Goal: Task Accomplishment & Management: Complete application form

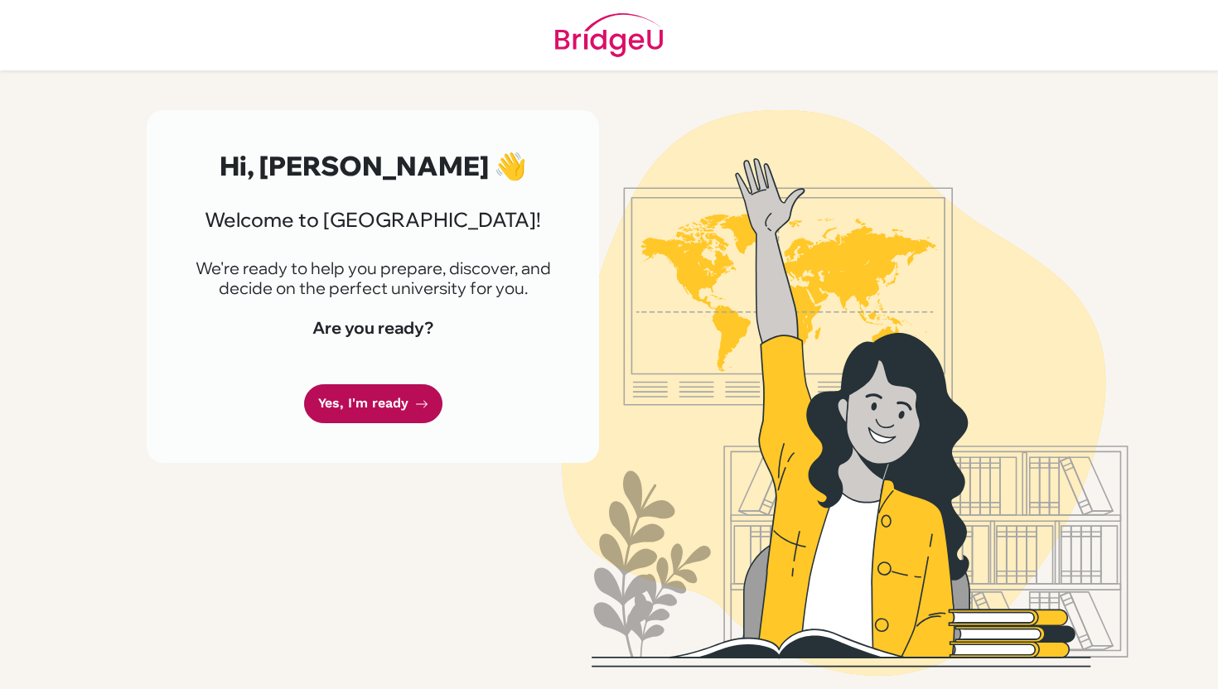
click at [417, 407] on icon at bounding box center [421, 404] width 13 height 13
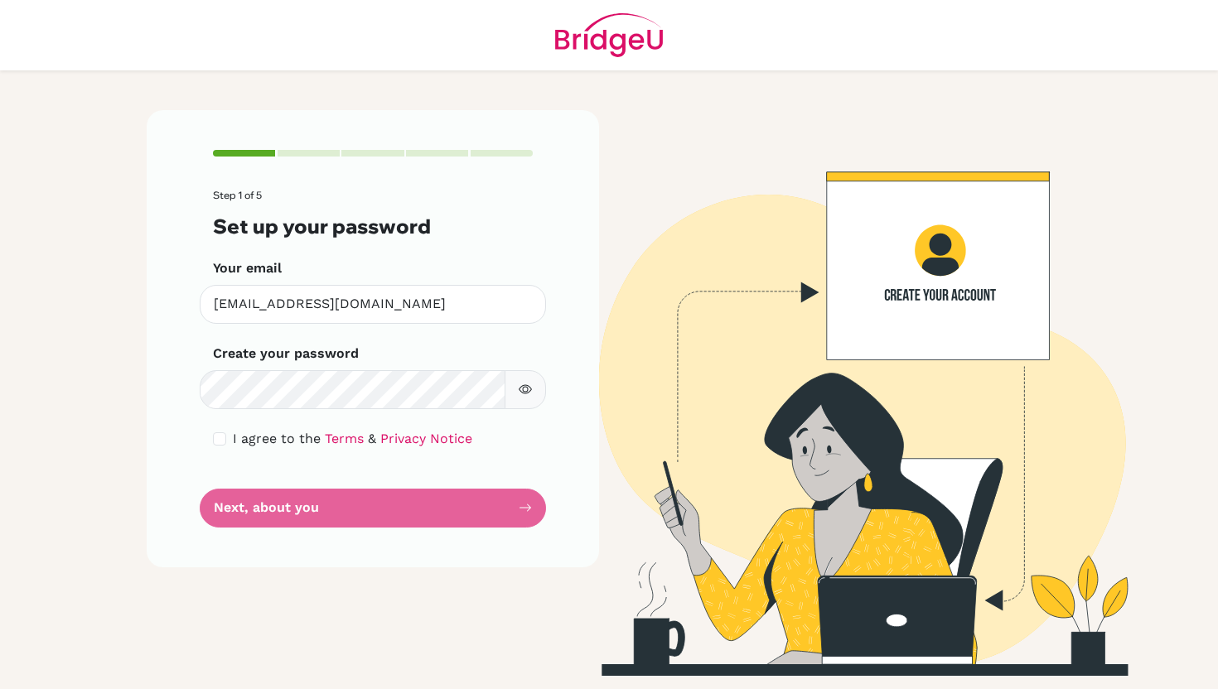
click at [526, 383] on icon "button" at bounding box center [525, 389] width 13 height 13
click at [510, 394] on button "button" at bounding box center [525, 389] width 41 height 39
click at [520, 393] on icon "button" at bounding box center [525, 389] width 13 height 13
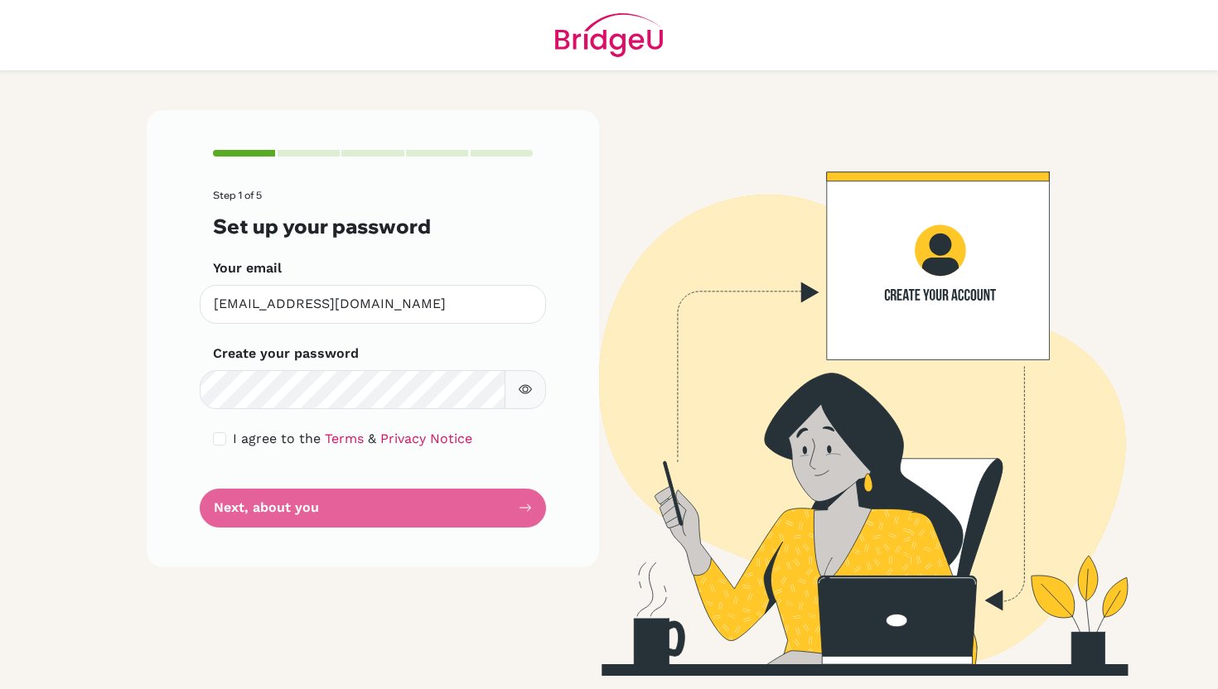
click at [0, 0] on icon "button" at bounding box center [0, 0] width 0 height 0
click at [411, 409] on form "Step 1 of 5 Set up your password Your email [EMAIL_ADDRESS][DOMAIN_NAME] Invali…" at bounding box center [373, 358] width 320 height 337
click at [226, 435] on div "I agree to the Terms & Privacy Notice" at bounding box center [373, 439] width 320 height 20
click at [216, 440] on input "checkbox" at bounding box center [219, 438] width 13 height 13
checkbox input "true"
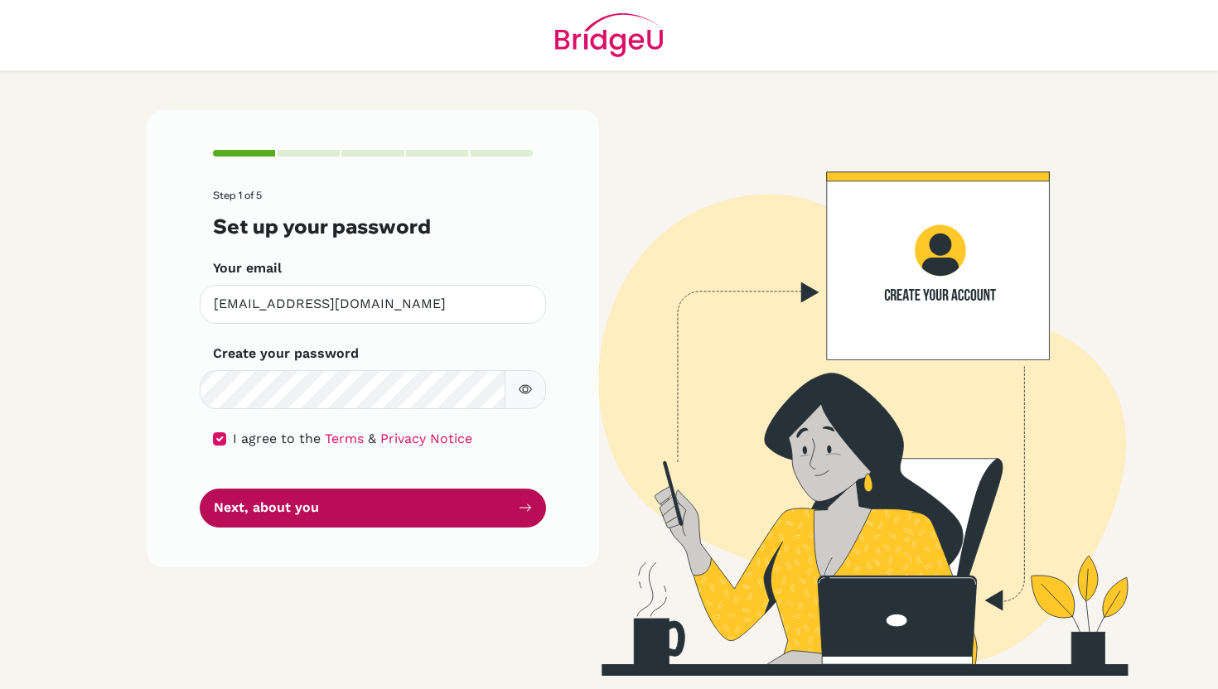
click at [252, 517] on button "Next, about you" at bounding box center [373, 508] width 346 height 39
